Goal: Information Seeking & Learning: Learn about a topic

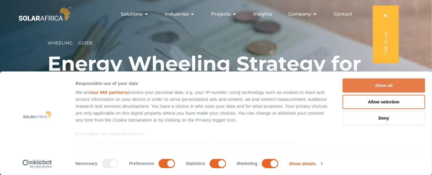
click at [283, 92] on button "Allow all" at bounding box center [384, 85] width 82 height 14
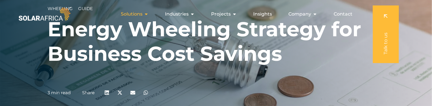
click at [145, 14] on icon "Menu" at bounding box center [146, 14] width 5 height 5
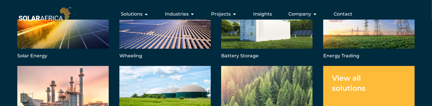
scroll to position [44, 0]
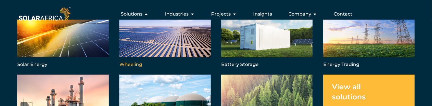
click at [144, 51] on link "Menu" at bounding box center [164, 38] width 91 height 61
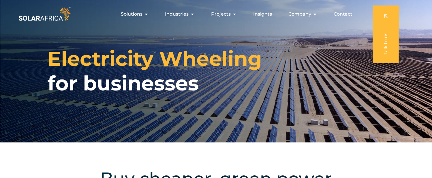
click at [47, 18] on img at bounding box center [44, 14] width 55 height 16
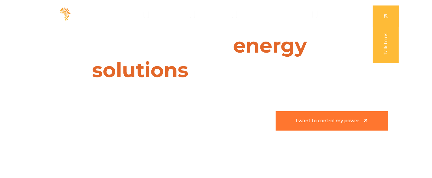
click at [318, 118] on span "I want to control my power" at bounding box center [327, 120] width 63 height 5
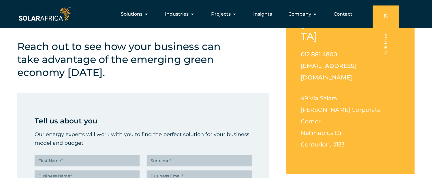
scroll to position [115, 0]
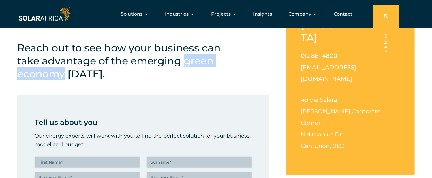
drag, startPoint x: 187, startPoint y: 62, endPoint x: 63, endPoint y: 71, distance: 124.3
click at [63, 71] on h4 "Reach out to see how your business can take advantage of the emerging green eco…" at bounding box center [125, 60] width 216 height 39
copy h4 "green economy"
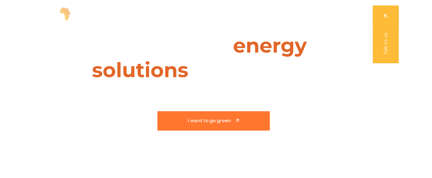
click at [216, 120] on span "I want to go green" at bounding box center [209, 120] width 43 height 5
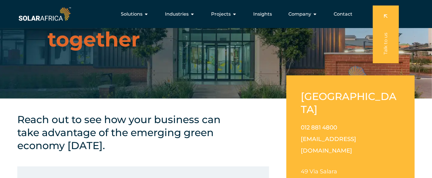
scroll to position [29, 0]
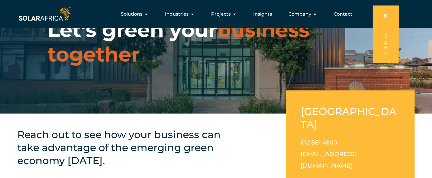
click at [54, 15] on img at bounding box center [44, 14] width 55 height 16
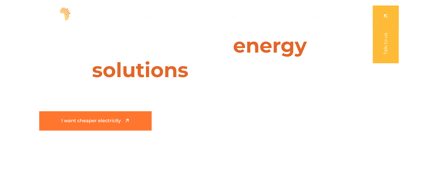
click at [132, 123] on link "I want cheaper electricity" at bounding box center [95, 120] width 112 height 19
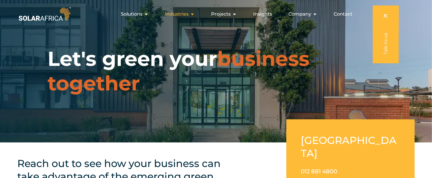
click at [185, 13] on span "Industries" at bounding box center [177, 14] width 24 height 7
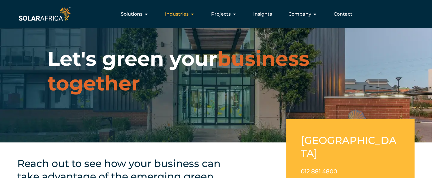
click at [185, 14] on span "Industries" at bounding box center [177, 14] width 24 height 7
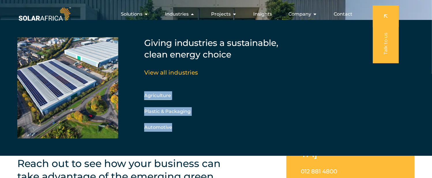
drag, startPoint x: 184, startPoint y: 128, endPoint x: 146, endPoint y: 96, distance: 49.9
click at [146, 96] on div "Agriculture Manufacturing Retail Plastic & Packaging Corporate Parks Automotive" at bounding box center [175, 111] width 62 height 40
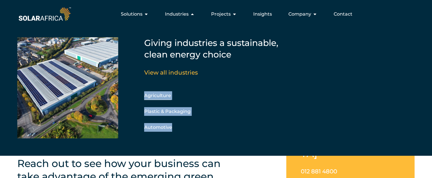
copy div "Agriculture Manufacturing Retail Plastic & Packaging Corporate Parks Automotive"
click at [5, 42] on div "Giving industries a sustainable, clean energy choice View all industries Agricu…" at bounding box center [216, 88] width 432 height 136
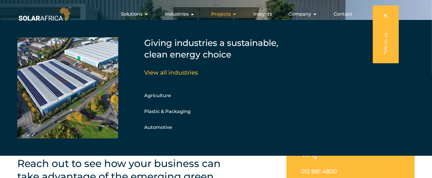
click at [224, 14] on span "Projects" at bounding box center [221, 14] width 20 height 7
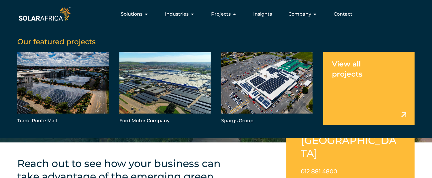
click at [10, 32] on div "Our featured projects Trade Route Mall Ford Motor Company Spargs Group View all…" at bounding box center [216, 79] width 432 height 118
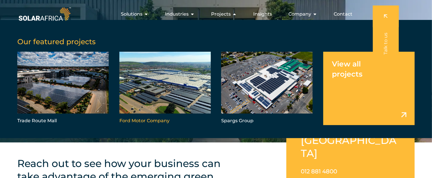
click at [140, 119] on link "Menu" at bounding box center [164, 89] width 91 height 74
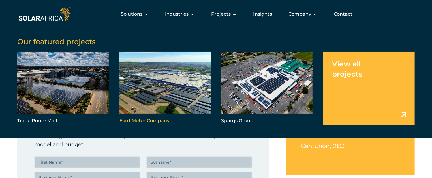
scroll to position [115, 0]
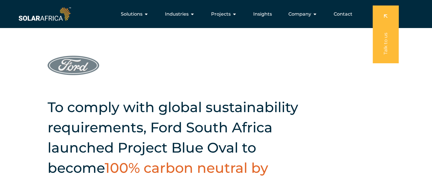
scroll to position [58, 0]
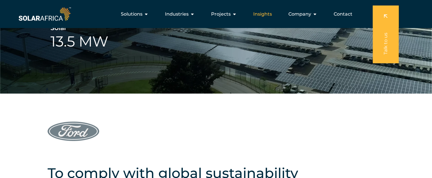
click at [265, 14] on span "Insights" at bounding box center [262, 14] width 19 height 7
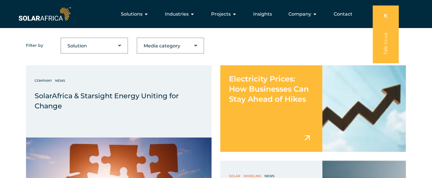
scroll to position [173, 0]
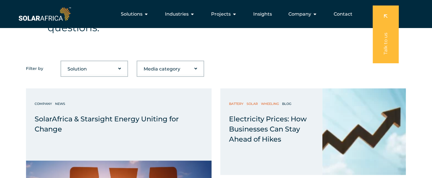
click at [302, 15] on span "Company" at bounding box center [299, 14] width 23 height 7
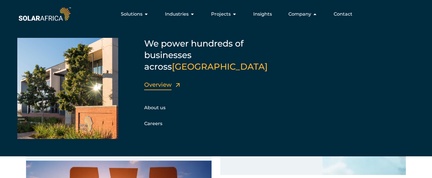
click at [157, 81] on link "Overview" at bounding box center [157, 84] width 27 height 7
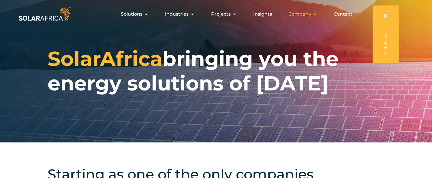
click at [306, 14] on span "Company" at bounding box center [299, 14] width 23 height 7
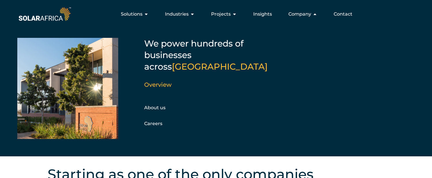
click at [3, 7] on div "Solutions Close Solutions Open Solutions Pick your solution Solar Energy Wheeli…" at bounding box center [216, 14] width 432 height 28
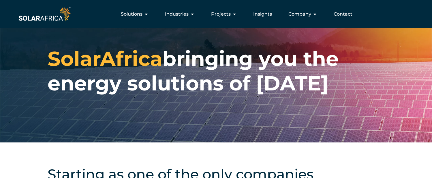
click at [47, 16] on img at bounding box center [44, 14] width 55 height 16
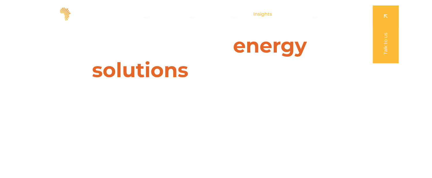
click at [257, 14] on span "Insights" at bounding box center [262, 14] width 19 height 7
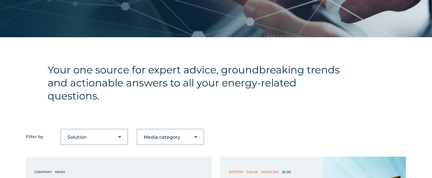
scroll to position [115, 0]
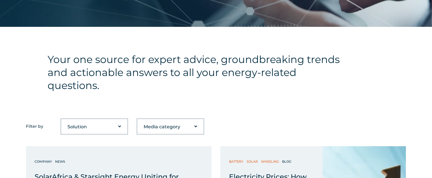
click at [197, 89] on h4 "Your one source for expert advice, groundbreaking trends and actionable answers…" at bounding box center [199, 72] width 302 height 39
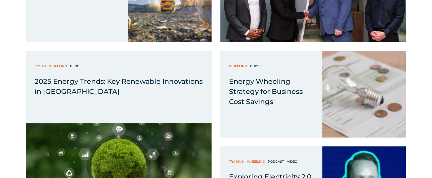
scroll to position [692, 0]
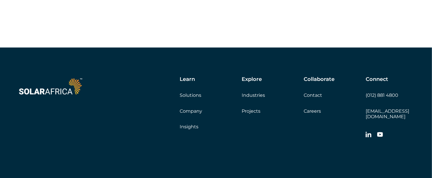
scroll to position [3882, 0]
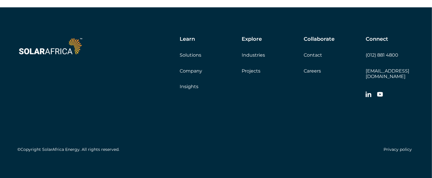
click at [196, 54] on link "Solutions" at bounding box center [191, 54] width 22 height 5
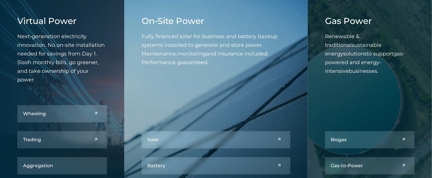
scroll to position [260, 0]
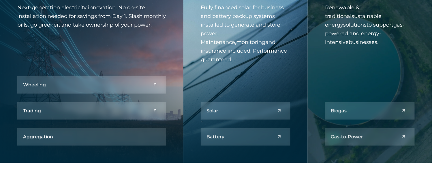
click at [47, 64] on div "Virtual Power Next-generation electricity innovation. No on-site installation n…" at bounding box center [91, 66] width 183 height 193
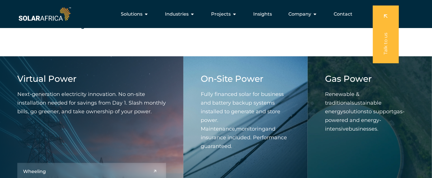
scroll to position [173, 0]
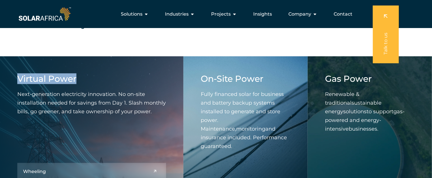
drag, startPoint x: 76, startPoint y: 78, endPoint x: 18, endPoint y: 75, distance: 57.8
click at [18, 75] on h4 "Virtual Power" at bounding box center [91, 79] width 149 height 10
copy h4 "Virtual Power"
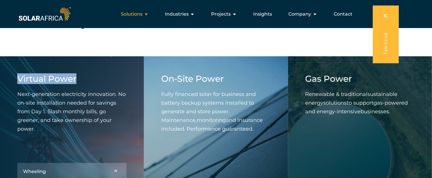
click at [138, 14] on span "Solutions" at bounding box center [132, 14] width 22 height 7
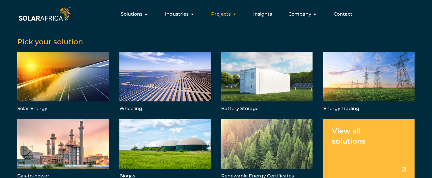
click at [225, 14] on span "Projects" at bounding box center [221, 14] width 20 height 7
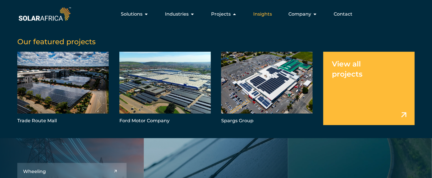
click at [267, 13] on span "Insights" at bounding box center [262, 14] width 19 height 7
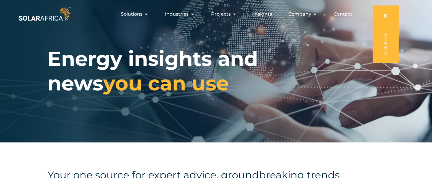
click at [300, 13] on span "Company" at bounding box center [299, 14] width 23 height 7
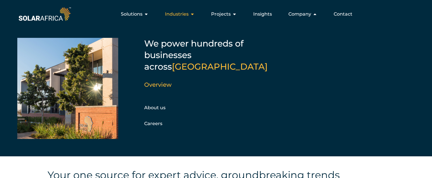
click at [176, 16] on span "Industries" at bounding box center [177, 14] width 24 height 7
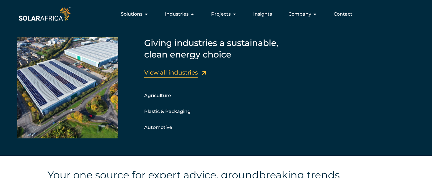
click at [165, 74] on link "View all industries" at bounding box center [171, 72] width 54 height 7
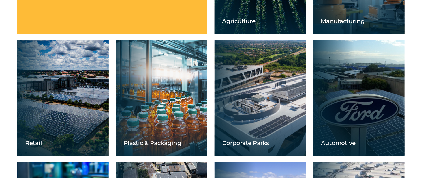
scroll to position [259, 0]
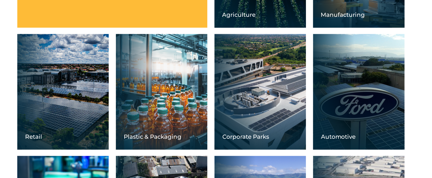
drag, startPoint x: 11, startPoint y: 65, endPoint x: 20, endPoint y: 69, distance: 10.2
click at [11, 65] on div "Leading energy innovation to businesses across [GEOGRAPHIC_DATA] with cost-savi…" at bounding box center [216, 86] width 432 height 405
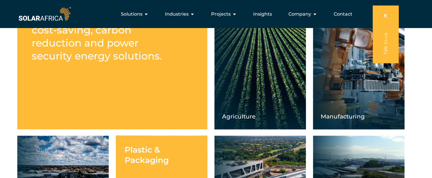
scroll to position [143, 0]
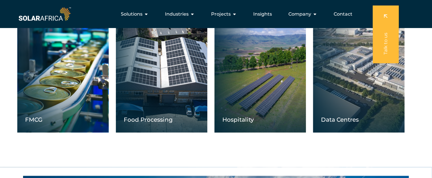
scroll to position [389, 0]
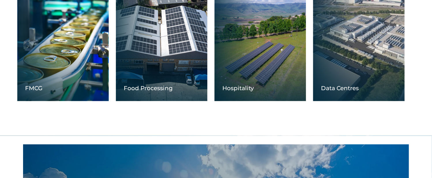
scroll to position [446, 0]
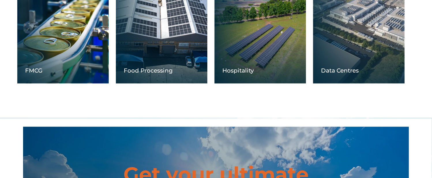
click at [240, 70] on h3 "Hospitality" at bounding box center [264, 70] width 84 height 7
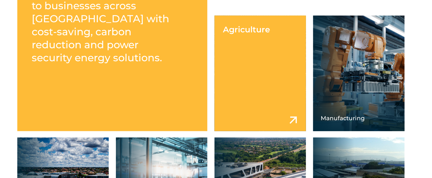
scroll to position [158, 0]
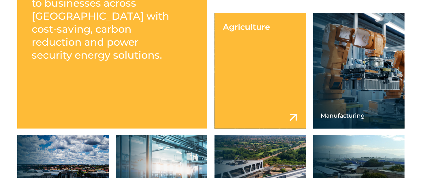
click at [257, 40] on link at bounding box center [260, 70] width 91 height 115
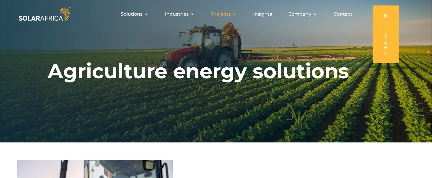
click at [225, 15] on span "Projects" at bounding box center [221, 14] width 20 height 7
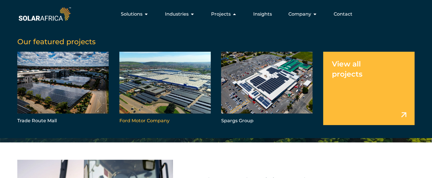
click at [173, 82] on link "Menu" at bounding box center [164, 89] width 91 height 74
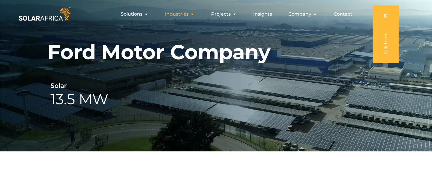
click at [189, 15] on span "Industries" at bounding box center [177, 14] width 24 height 7
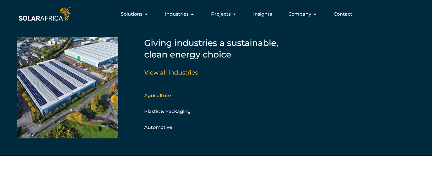
click at [158, 95] on link "Agriculture" at bounding box center [157, 95] width 27 height 5
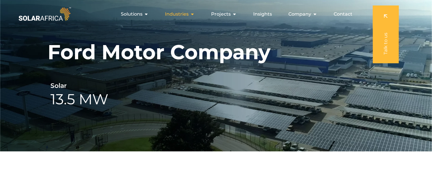
click at [183, 16] on span "Industries" at bounding box center [177, 14] width 24 height 7
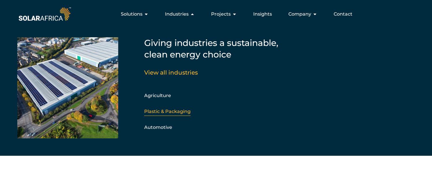
click at [160, 111] on link "Plastic & Packaging" at bounding box center [167, 110] width 46 height 5
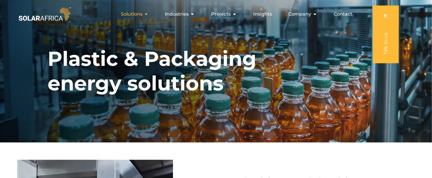
click at [141, 15] on span "Solutions" at bounding box center [132, 14] width 22 height 7
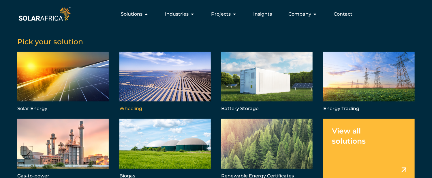
click at [136, 82] on link "Menu" at bounding box center [164, 82] width 91 height 61
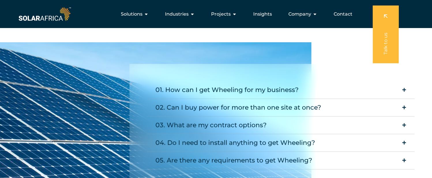
scroll to position [692, 0]
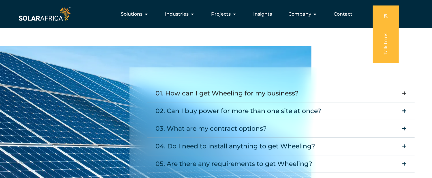
click at [232, 87] on div "01. How can I get Wheeling for my business?" at bounding box center [226, 93] width 143 height 12
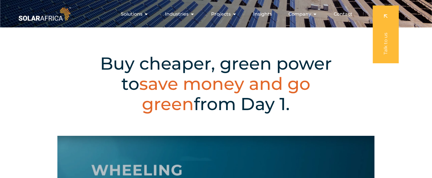
scroll to position [0, 0]
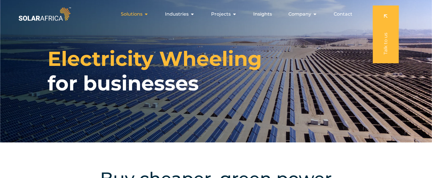
click at [134, 13] on span "Solutions" at bounding box center [132, 14] width 22 height 7
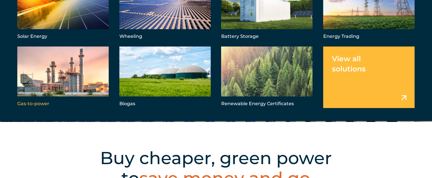
scroll to position [29, 0]
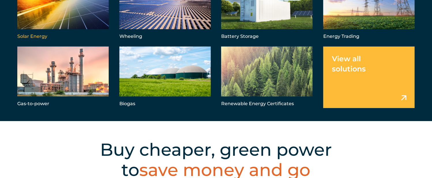
click at [69, 17] on link "Menu" at bounding box center [62, 10] width 91 height 61
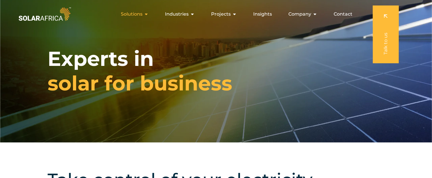
click at [136, 15] on span "Solutions" at bounding box center [132, 14] width 22 height 7
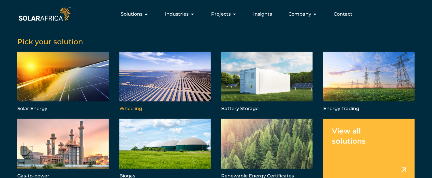
click at [172, 87] on link "Menu" at bounding box center [164, 82] width 91 height 61
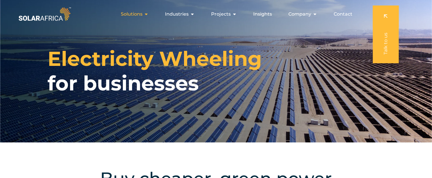
click at [135, 10] on div "Solutions Close Solutions Open Solutions" at bounding box center [134, 14] width 37 height 12
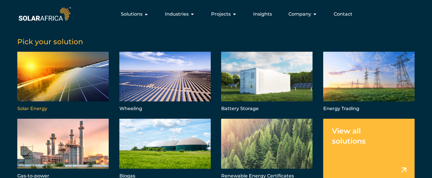
click at [80, 67] on link "Menu" at bounding box center [62, 82] width 91 height 61
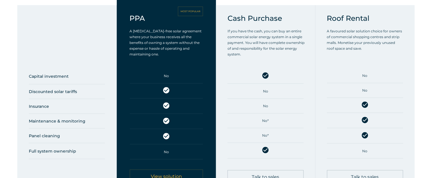
scroll to position [288, 0]
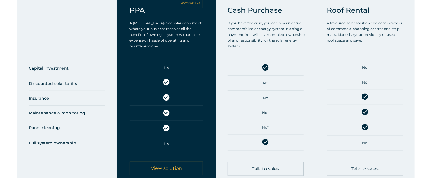
click at [57, 69] on h5 "Capital investment" at bounding box center [67, 68] width 76 height 9
click at [54, 83] on h5 "Discounted solar tariffs" at bounding box center [67, 83] width 76 height 9
click at [44, 100] on h5 "Insurance" at bounding box center [67, 98] width 76 height 9
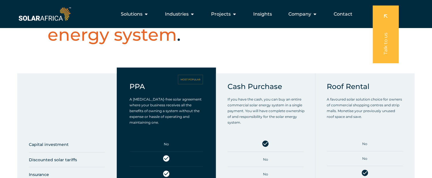
scroll to position [202, 0]
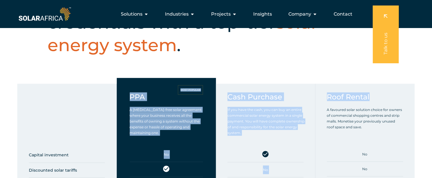
drag, startPoint x: 370, startPoint y: 96, endPoint x: 127, endPoint y: 93, distance: 242.5
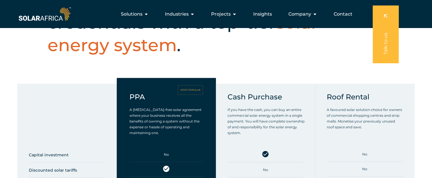
click at [16, 70] on div "Take control of your electricity bill and boost your green credentials with a t…" at bounding box center [216, 9] width 432 height 138
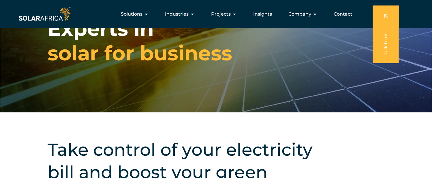
scroll to position [0, 0]
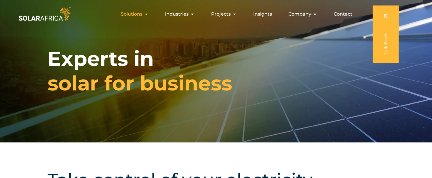
click at [142, 14] on span "Solutions" at bounding box center [132, 14] width 22 height 7
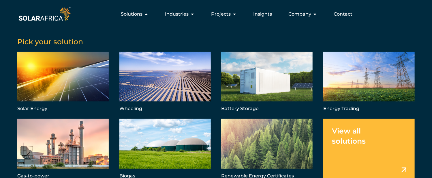
click at [10, 70] on div "Pick your solution Solar Energy Wheeling Battery Storage Energy Trading Gas-to-…" at bounding box center [216, 106] width 432 height 173
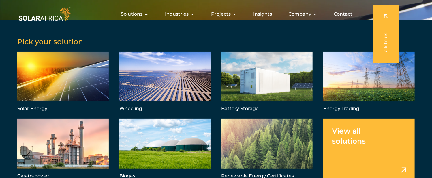
click at [217, 54] on div "Solar Energy Wheeling Battery Storage Energy Trading Gas-to-power Biogas Renewa…" at bounding box center [215, 119] width 397 height 134
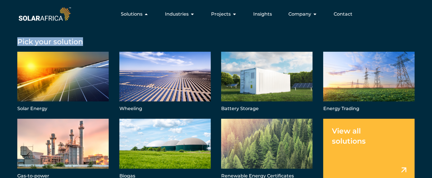
drag, startPoint x: 82, startPoint y: 42, endPoint x: 11, endPoint y: 39, distance: 71.3
click at [11, 39] on div "Pick your solution Solar Energy Wheeling Battery Storage Energy Trading Gas-to-…" at bounding box center [216, 106] width 432 height 173
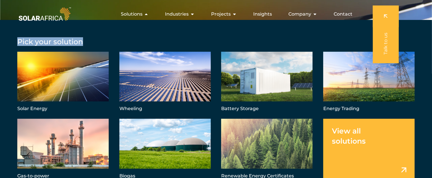
copy h5 "Pick your solution"
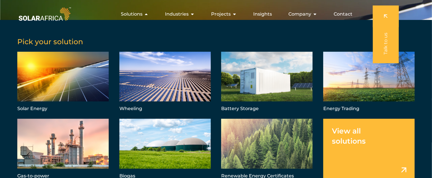
click at [3, 103] on div "Pick your solution Solar Energy Wheeling Battery Storage Energy Trading Gas-to-…" at bounding box center [216, 106] width 432 height 173
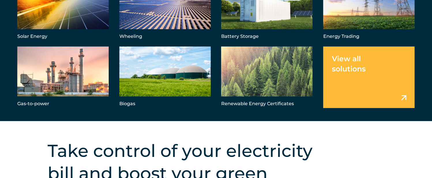
scroll to position [85, 0]
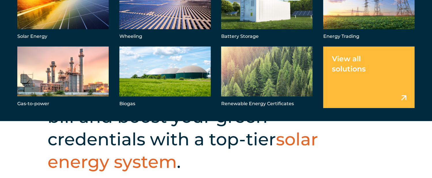
click at [381, 66] on link "Menu" at bounding box center [368, 76] width 91 height 61
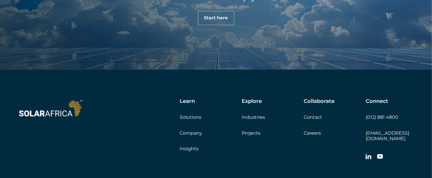
scroll to position [606, 0]
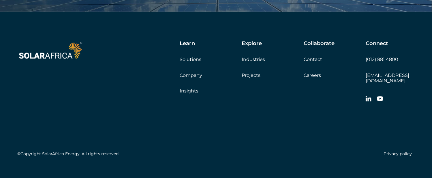
click at [12, 87] on div "Learn Solutions Company Insights Explore Industries Projects Collaborate Contac…" at bounding box center [216, 100] width 432 height 176
click at [195, 59] on link "Solutions" at bounding box center [191, 59] width 22 height 5
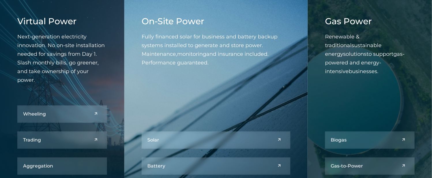
scroll to position [231, 0]
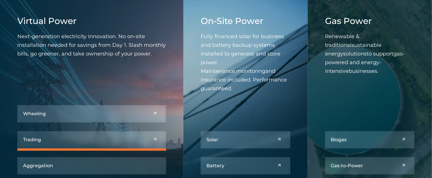
click at [73, 134] on link at bounding box center [91, 139] width 149 height 17
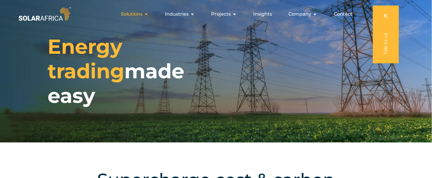
click at [141, 14] on span "Solutions" at bounding box center [132, 14] width 22 height 7
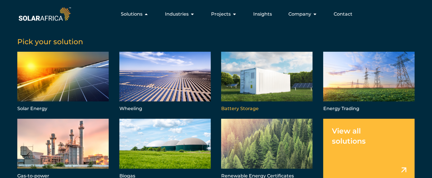
click at [239, 76] on link "Menu" at bounding box center [266, 82] width 91 height 61
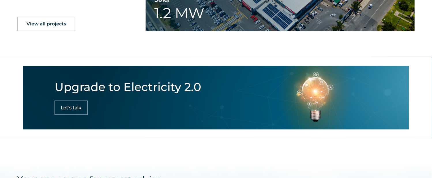
scroll to position [1153, 0]
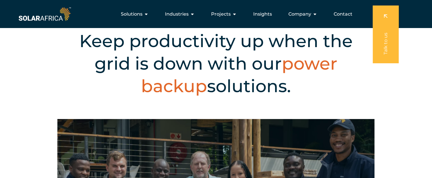
scroll to position [87, 0]
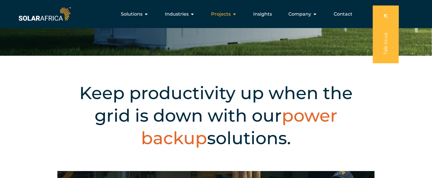
click at [223, 12] on span "Projects" at bounding box center [221, 14] width 20 height 7
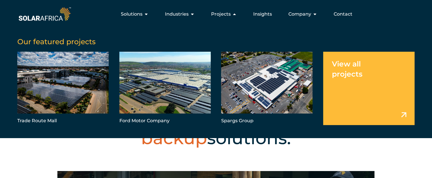
click at [365, 74] on link "Menu" at bounding box center [368, 89] width 91 height 74
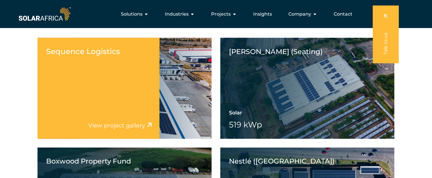
scroll to position [346, 0]
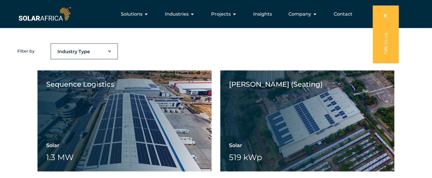
click at [107, 50] on select "Industry Type Agriculture Automotive Corporate Parks FMCG Food Processing Hospi…" at bounding box center [84, 52] width 66 height 12
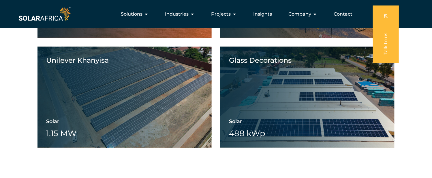
scroll to position [807, 0]
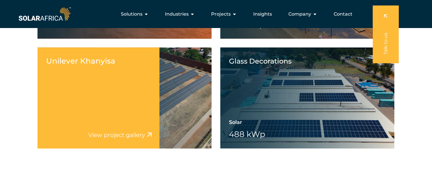
click at [137, 76] on div "Unilever Khanyisa View project video View project gallery" at bounding box center [98, 97] width 122 height 101
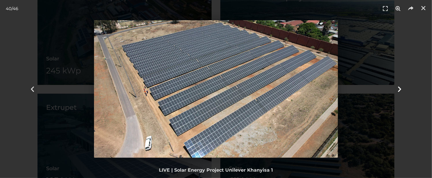
scroll to position [1419, 0]
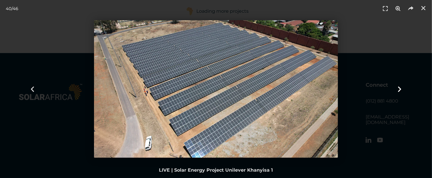
click at [398, 89] on icon "Next slide" at bounding box center [399, 88] width 7 height 7
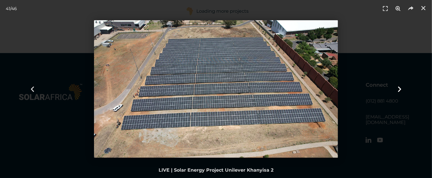
click at [398, 89] on icon "Next slide" at bounding box center [399, 88] width 7 height 7
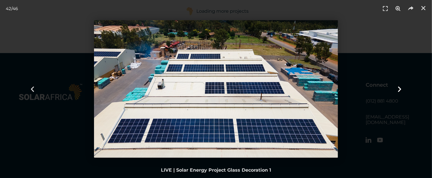
click at [398, 89] on icon "Next slide" at bounding box center [399, 88] width 7 height 7
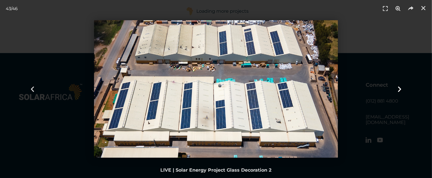
click at [398, 89] on icon "Next slide" at bounding box center [399, 88] width 7 height 7
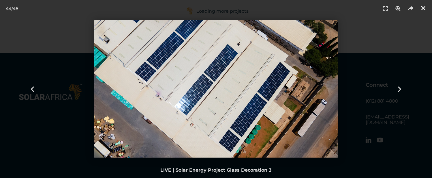
click at [422, 7] on icon "Close (Esc)" at bounding box center [423, 8] width 6 height 6
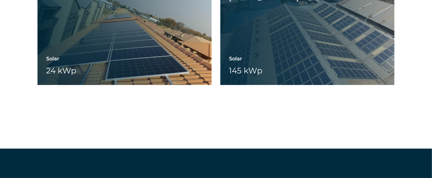
scroll to position [7226, 0]
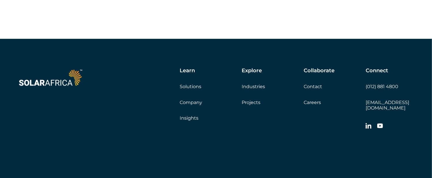
click at [17, 20] on div at bounding box center [216, 6] width 432 height 63
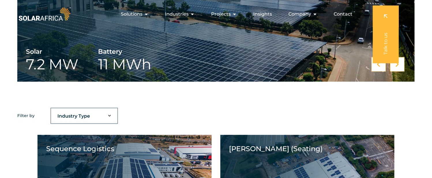
scroll to position [0, 0]
